Goal: Task Accomplishment & Management: Use online tool/utility

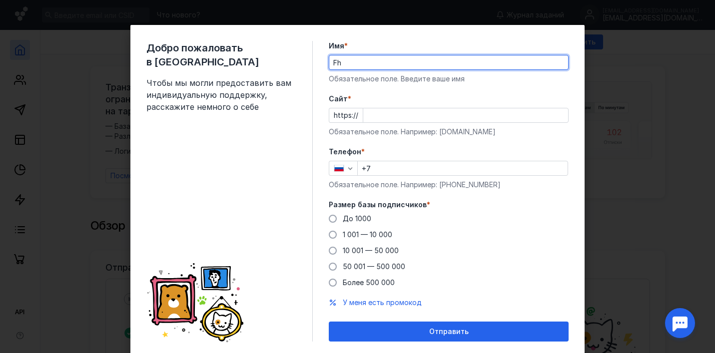
type input "F"
type input "[PERSON_NAME]"
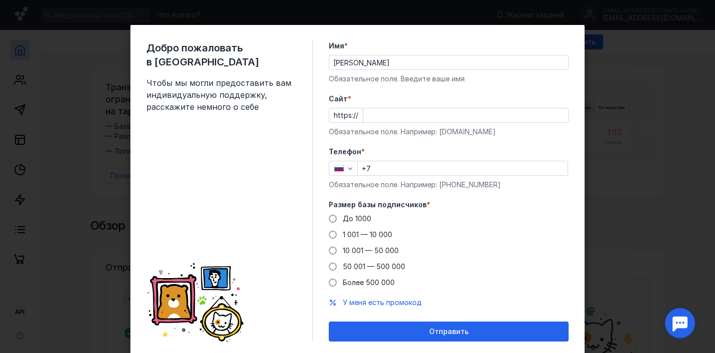
click at [382, 122] on div at bounding box center [466, 115] width 206 height 15
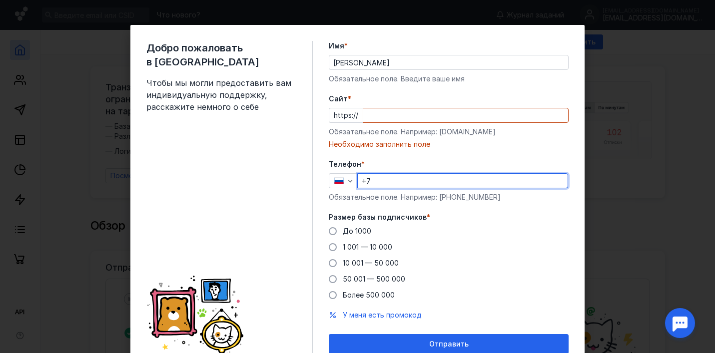
click at [386, 166] on div "Телефон * +7 Обязательное поле. Например: [PHONE_NUMBER]" at bounding box center [449, 180] width 240 height 43
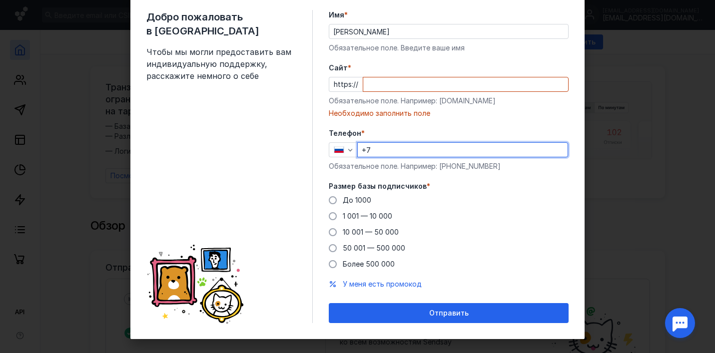
scroll to position [32, 0]
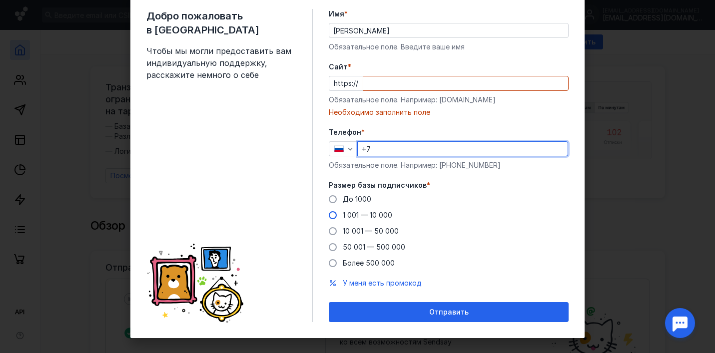
click at [369, 217] on span "1 001 — 10 000" at bounding box center [367, 215] width 49 height 8
click at [0, 0] on input "1 001 — 10 000" at bounding box center [0, 0] width 0 height 0
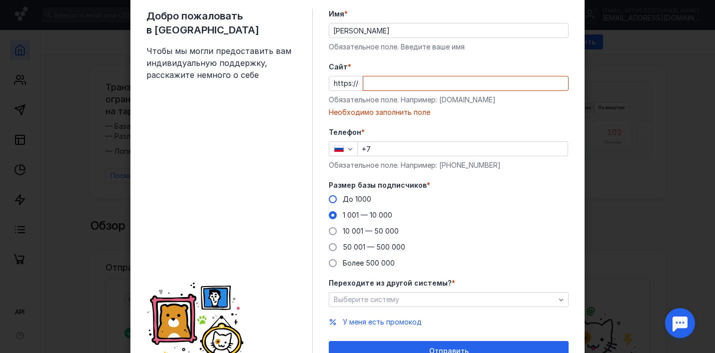
click at [366, 197] on span "До 1000" at bounding box center [357, 199] width 28 height 8
click at [0, 0] on input "До 1000" at bounding box center [0, 0] width 0 height 0
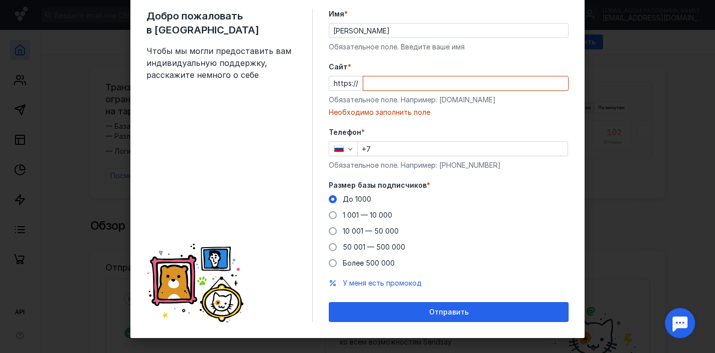
click at [382, 155] on input "+7" at bounding box center [463, 149] width 210 height 14
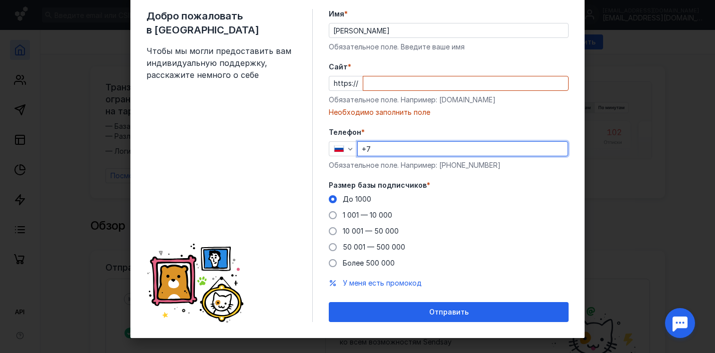
paste input "[PHONE_NUMBER]"
click at [376, 148] on input "[PHONE_NUMBER]" at bounding box center [463, 149] width 210 height 14
type input "[PHONE_NUMBER]"
click at [408, 78] on input "Cайт *" at bounding box center [465, 83] width 205 height 14
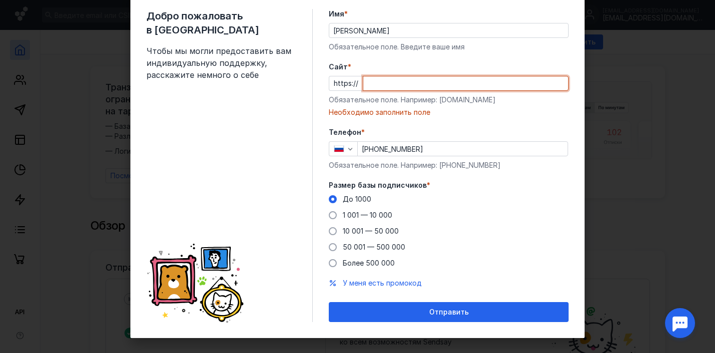
paste input "[DOMAIN_NAME]"
type input "[DOMAIN_NAME]"
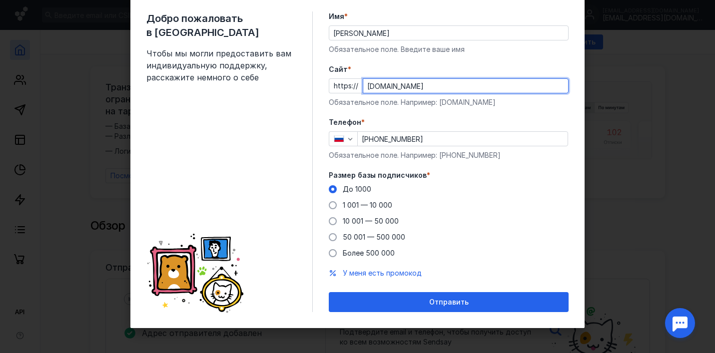
scroll to position [29, 0]
click at [473, 115] on form "Имя * [PERSON_NAME] поле. Введите ваше имя [PERSON_NAME] * https:// [DOMAIN_NAM…" at bounding box center [449, 161] width 240 height 301
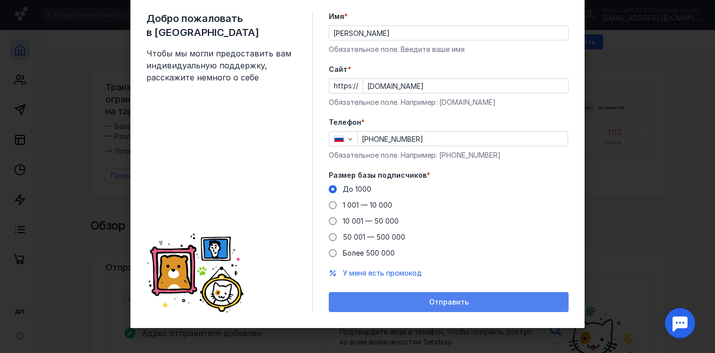
click at [430, 298] on div "Отправить" at bounding box center [449, 302] width 240 height 20
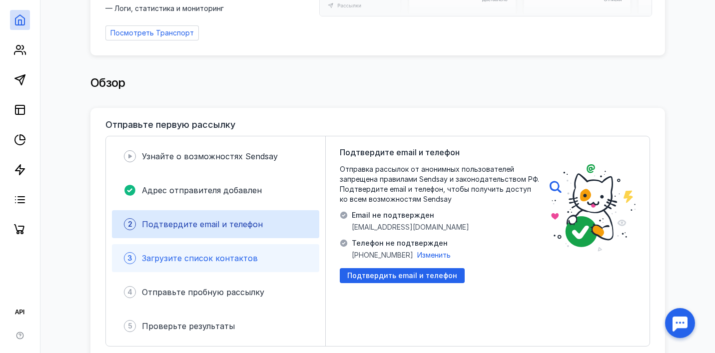
scroll to position [146, 0]
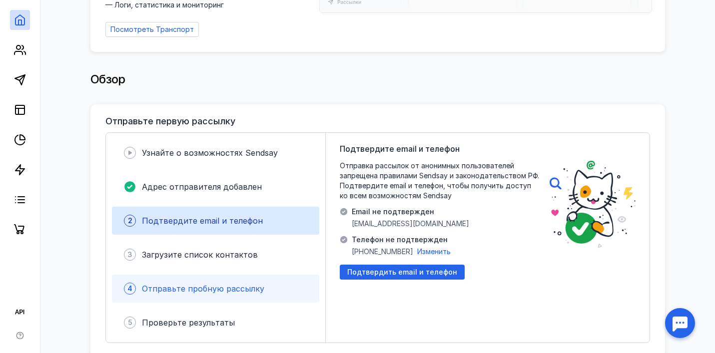
click at [291, 287] on div "4 Отправьте пробную рассылку" at bounding box center [215, 289] width 207 height 28
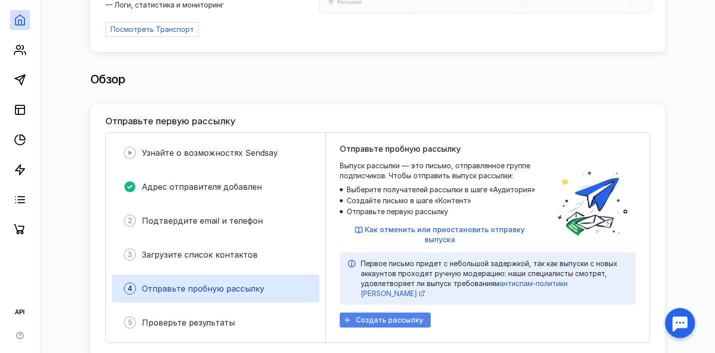
click at [380, 316] on span "Создать рассылку" at bounding box center [389, 320] width 67 height 8
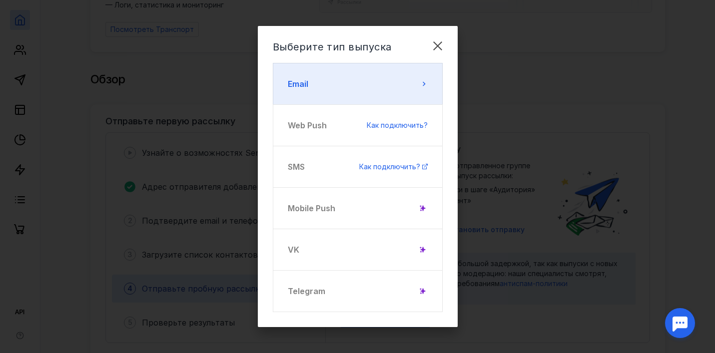
click at [426, 79] on button "Email" at bounding box center [358, 84] width 170 height 42
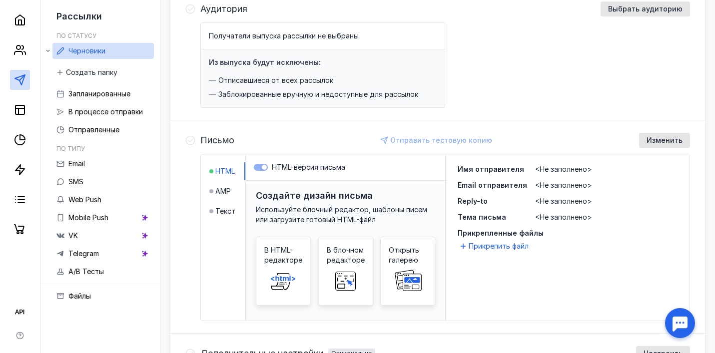
scroll to position [131, 0]
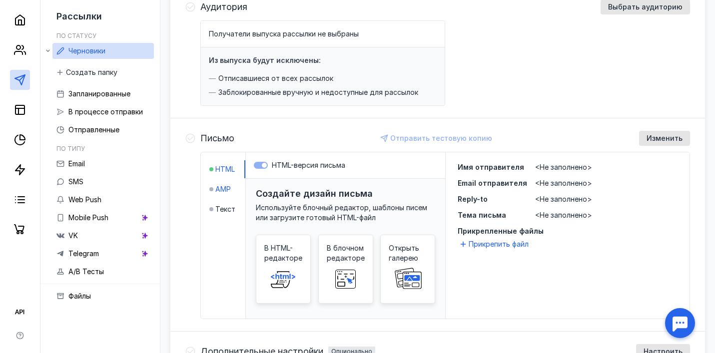
click at [229, 191] on span "AMP" at bounding box center [222, 189] width 15 height 10
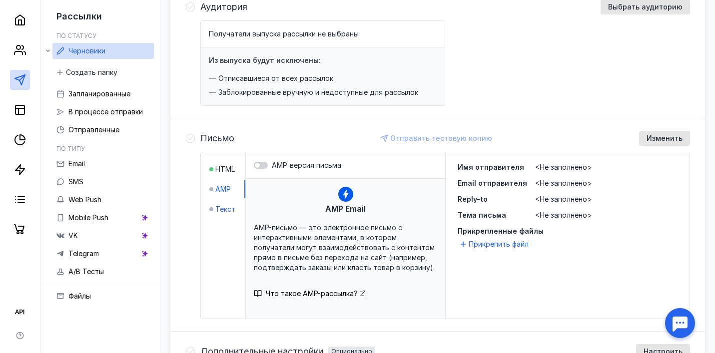
click at [224, 206] on span "Текст" at bounding box center [225, 209] width 20 height 10
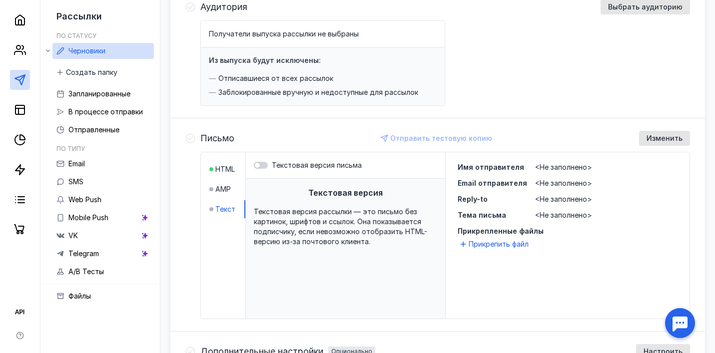
click at [236, 170] on li "HTML" at bounding box center [227, 169] width 36 height 18
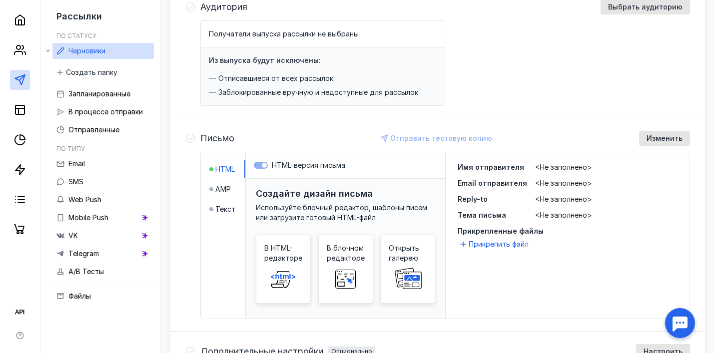
click at [276, 170] on div "HTML-версия письма" at bounding box center [308, 165] width 73 height 10
click at [264, 166] on label "HTML-версия письма" at bounding box center [345, 165] width 183 height 10
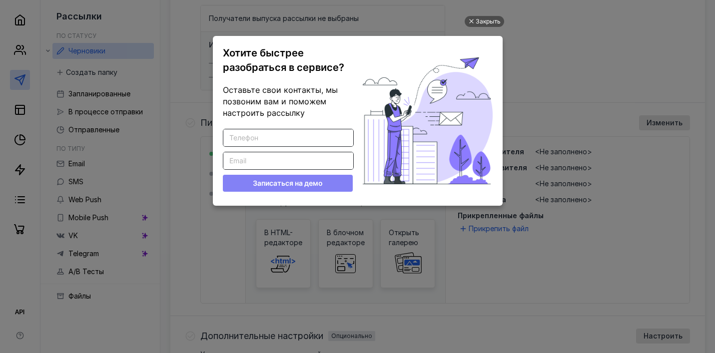
scroll to position [0, 0]
click at [494, 19] on div "Закрыть" at bounding box center [487, 21] width 25 height 11
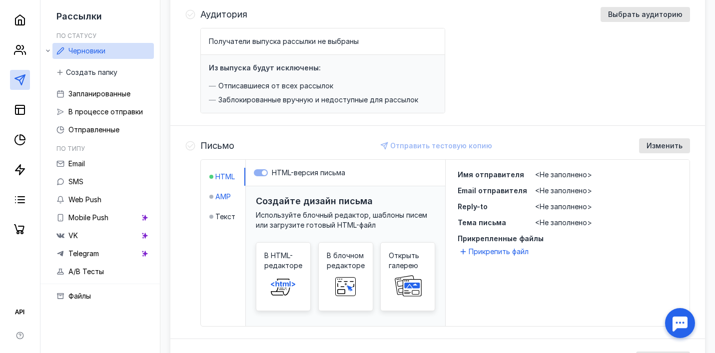
scroll to position [123, 0]
click at [344, 204] on h3 "Создайте дизайн письма" at bounding box center [314, 201] width 117 height 10
click at [334, 216] on span "Используйте блочный редактор, шаблоны писем или загрузите готовый HTML-файл" at bounding box center [341, 220] width 171 height 18
click at [329, 260] on span "В блочном редакторе" at bounding box center [346, 261] width 38 height 20
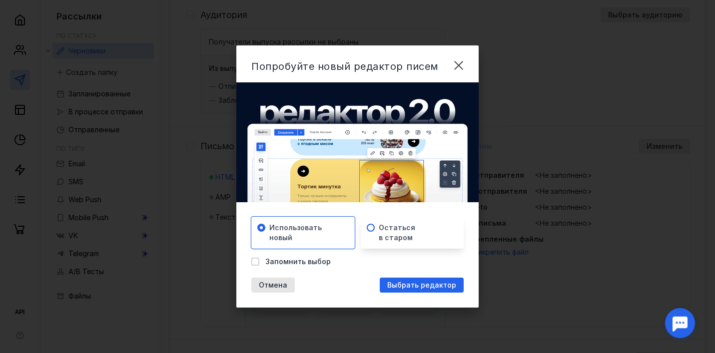
click at [382, 229] on span "Остаться в старом" at bounding box center [397, 233] width 36 height 20
click at [349, 233] on div "Использовать новый" at bounding box center [302, 233] width 103 height 32
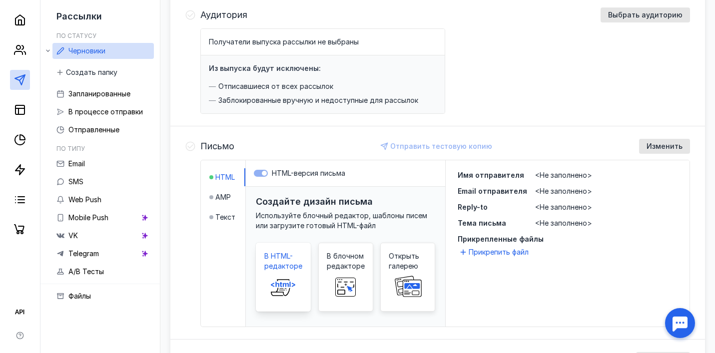
click at [297, 277] on icon at bounding box center [283, 287] width 32 height 20
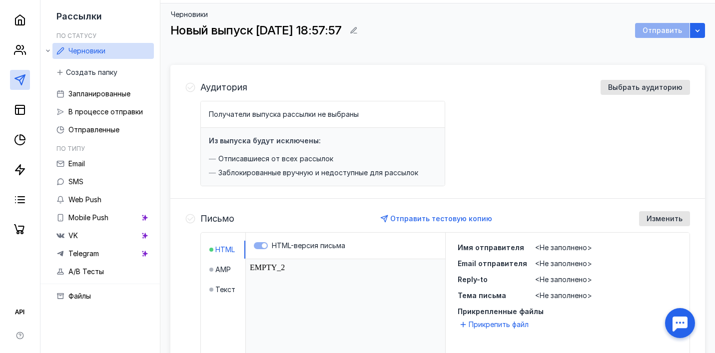
scroll to position [60, 0]
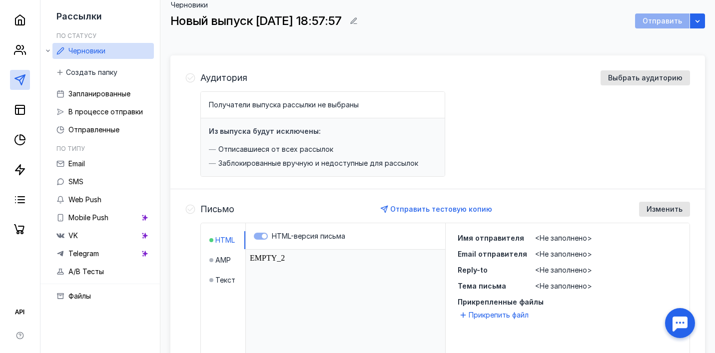
click html "EMPTY_2"
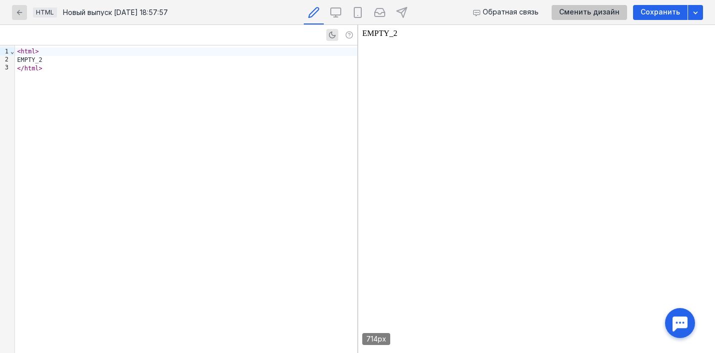
click at [611, 10] on span "Сменить дизайн" at bounding box center [589, 12] width 60 height 8
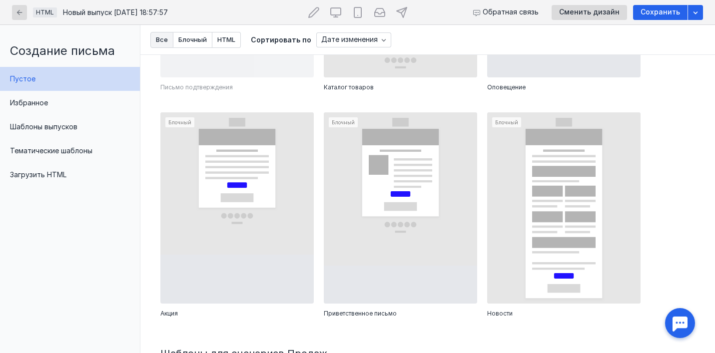
scroll to position [448, 0]
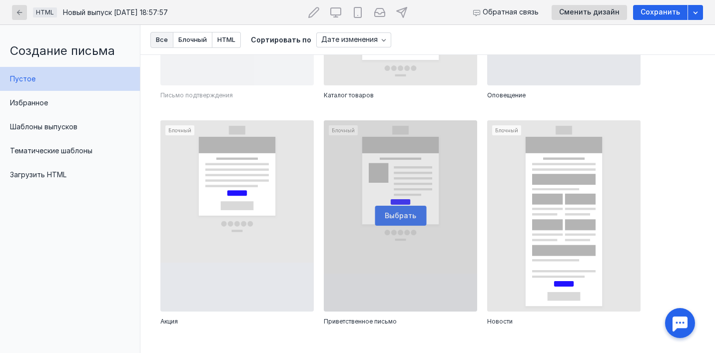
click at [377, 165] on div at bounding box center [400, 216] width 153 height 192
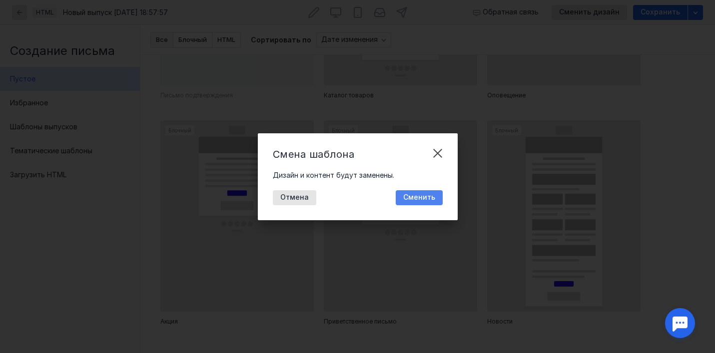
click at [417, 196] on span "Сменить" at bounding box center [419, 197] width 32 height 8
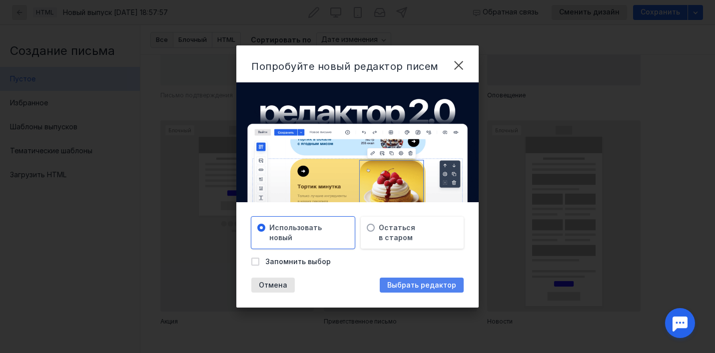
click at [405, 283] on span "Выбрать редактор" at bounding box center [421, 285] width 69 height 8
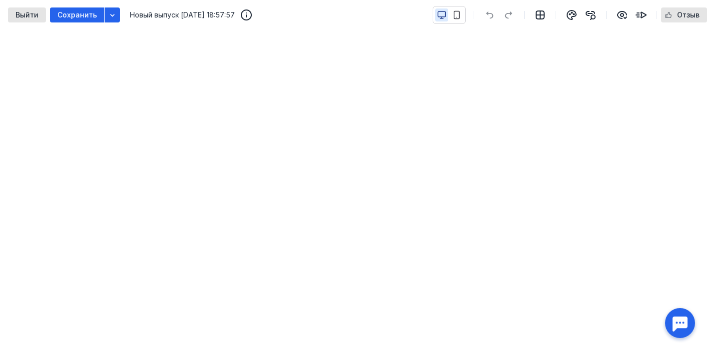
scroll to position [104, 0]
